Goal: Task Accomplishment & Management: Manage account settings

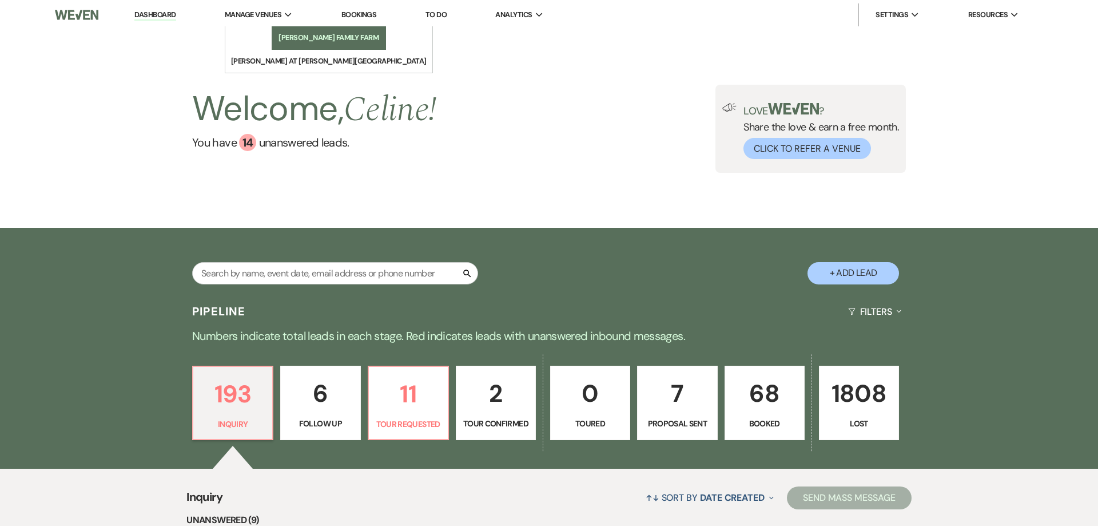
click at [272, 48] on link "[PERSON_NAME] Family Farm" at bounding box center [329, 37] width 114 height 23
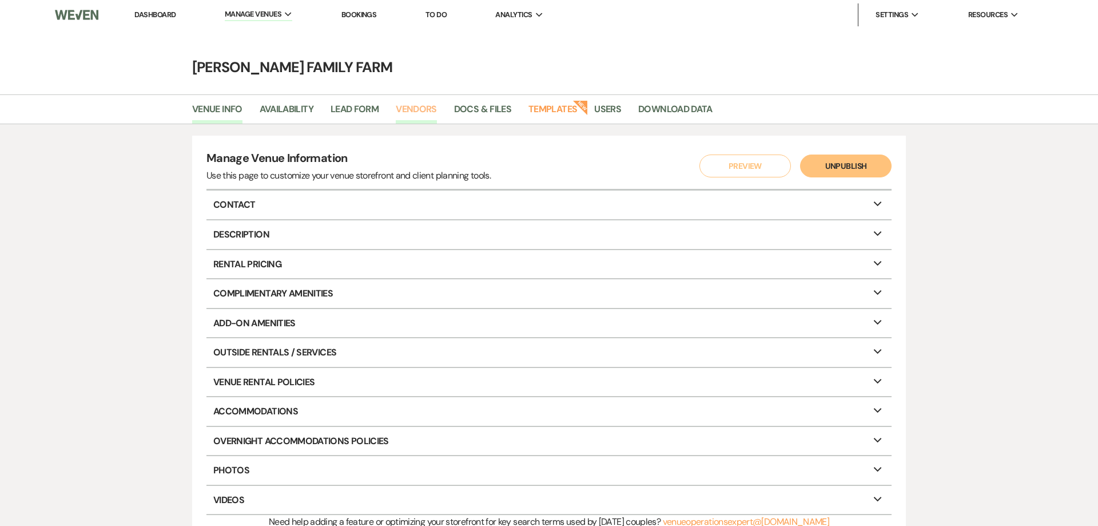
click at [419, 111] on link "Vendors" at bounding box center [416, 113] width 41 height 22
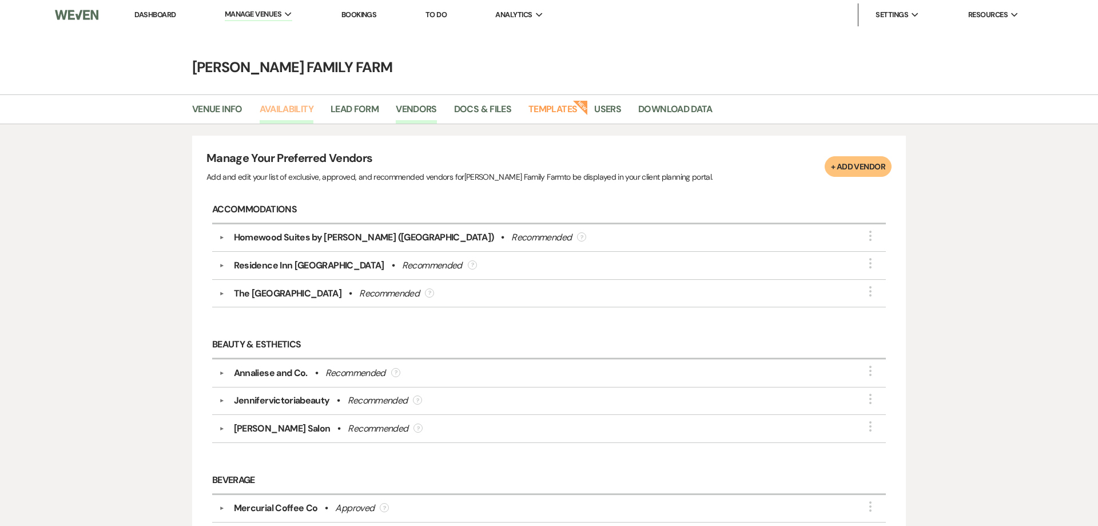
click at [288, 108] on link "Availability" at bounding box center [287, 113] width 54 height 22
select select "2"
select select "2026"
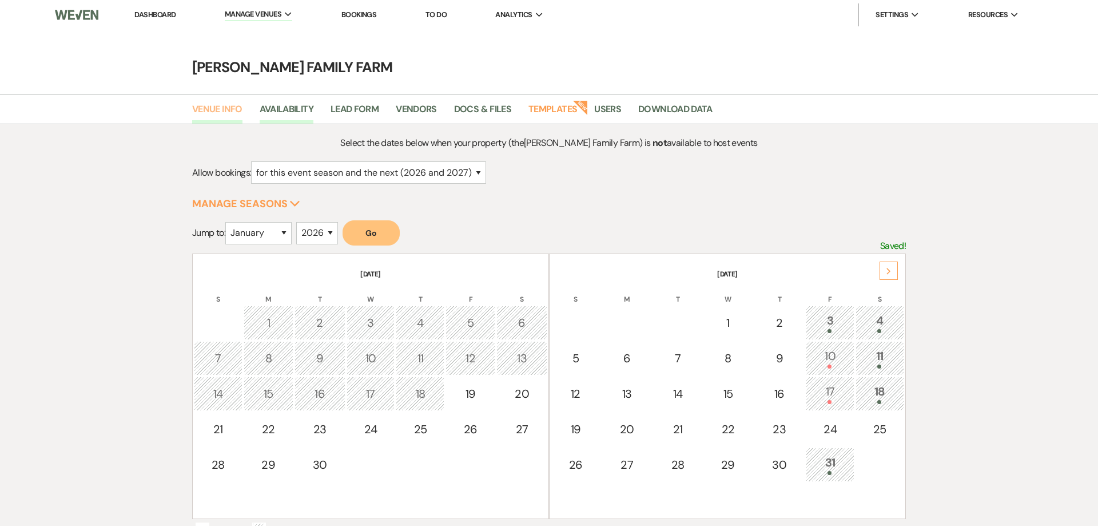
click at [228, 110] on link "Venue Info" at bounding box center [217, 113] width 50 height 22
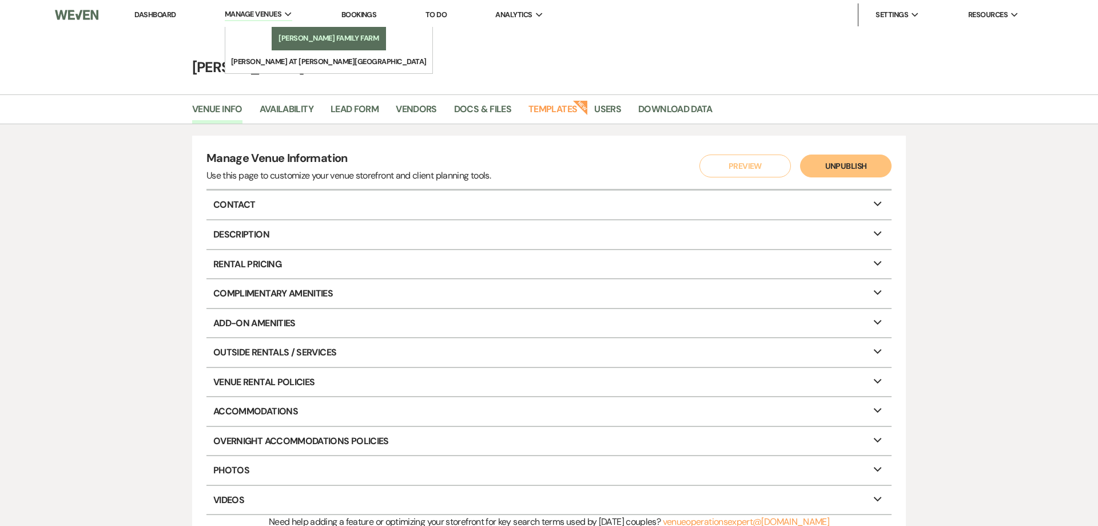
click at [281, 38] on li "[PERSON_NAME] Family Farm" at bounding box center [328, 38] width 103 height 11
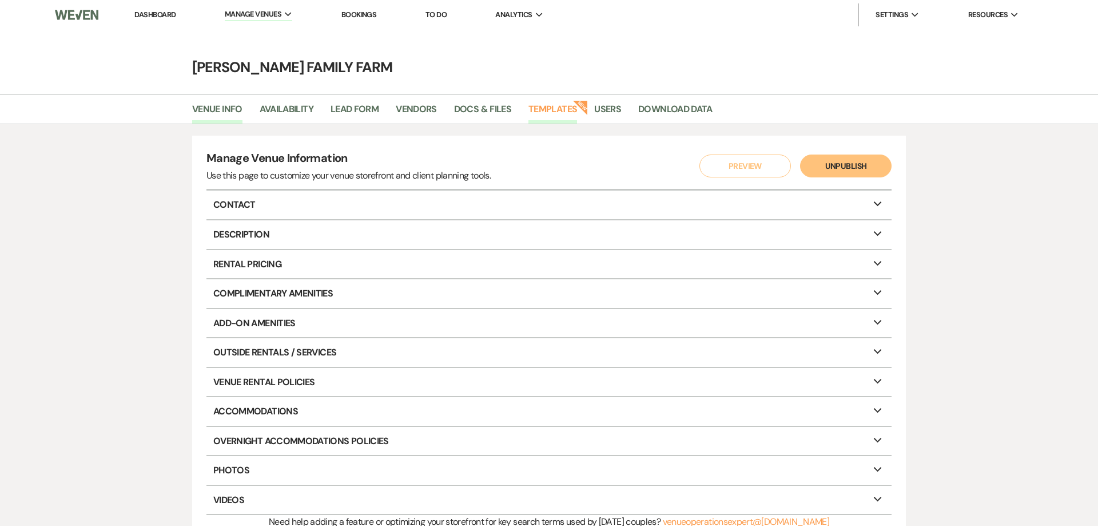
click at [567, 110] on link "Templates" at bounding box center [552, 113] width 49 height 22
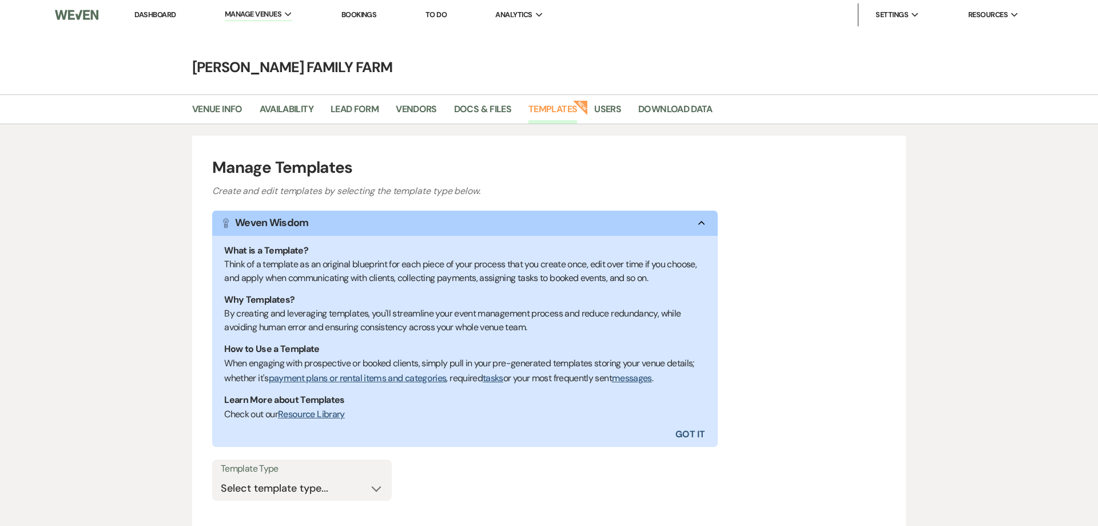
scroll to position [90, 0]
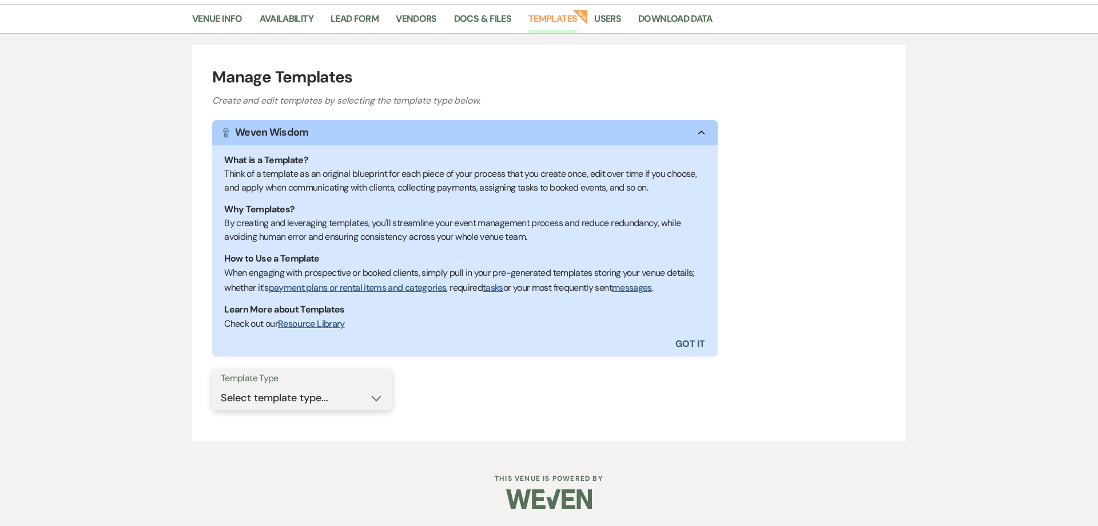
click at [221, 387] on select "Select template type... Task List Message Templates Payment Plan Inventory Item…" at bounding box center [302, 398] width 162 height 22
select select "Message Templates"
click option "Message Templates" at bounding box center [0, 0] width 0 height 0
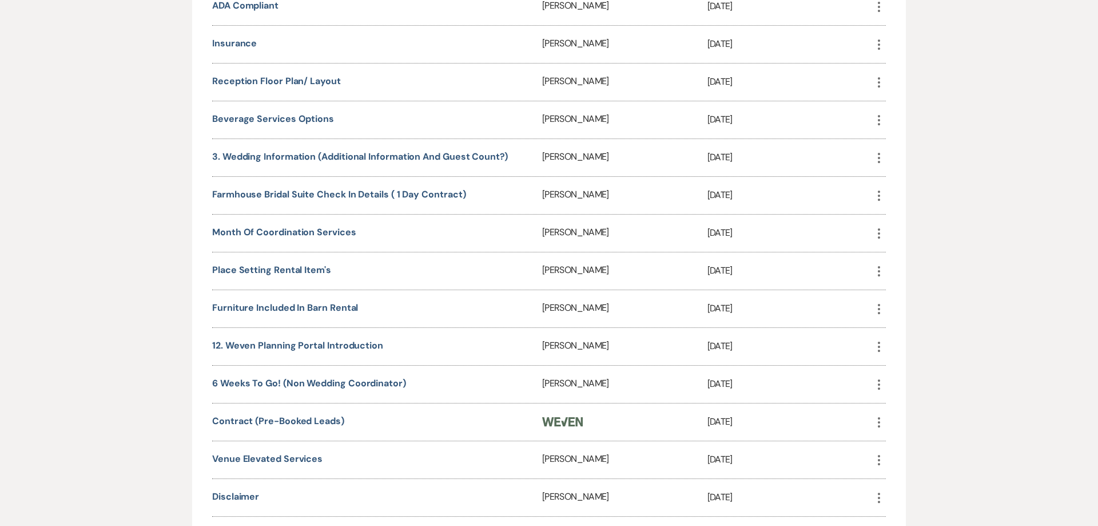
scroll to position [819, 0]
